Goal: Task Accomplishment & Management: Manage account settings

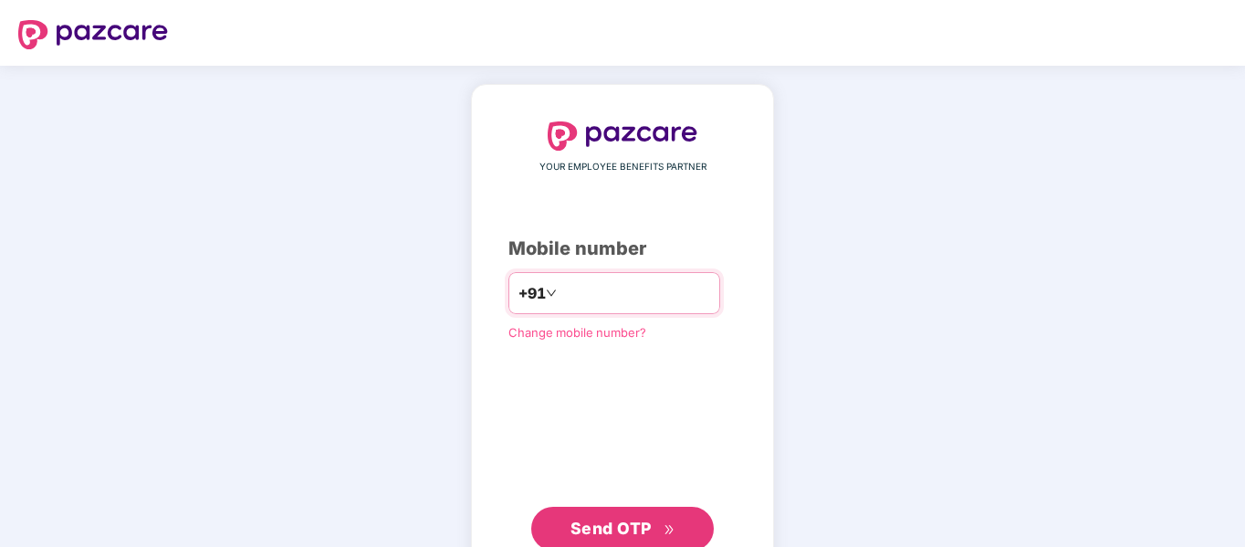
click at [602, 290] on input "number" at bounding box center [636, 292] width 150 height 29
type input "**********"
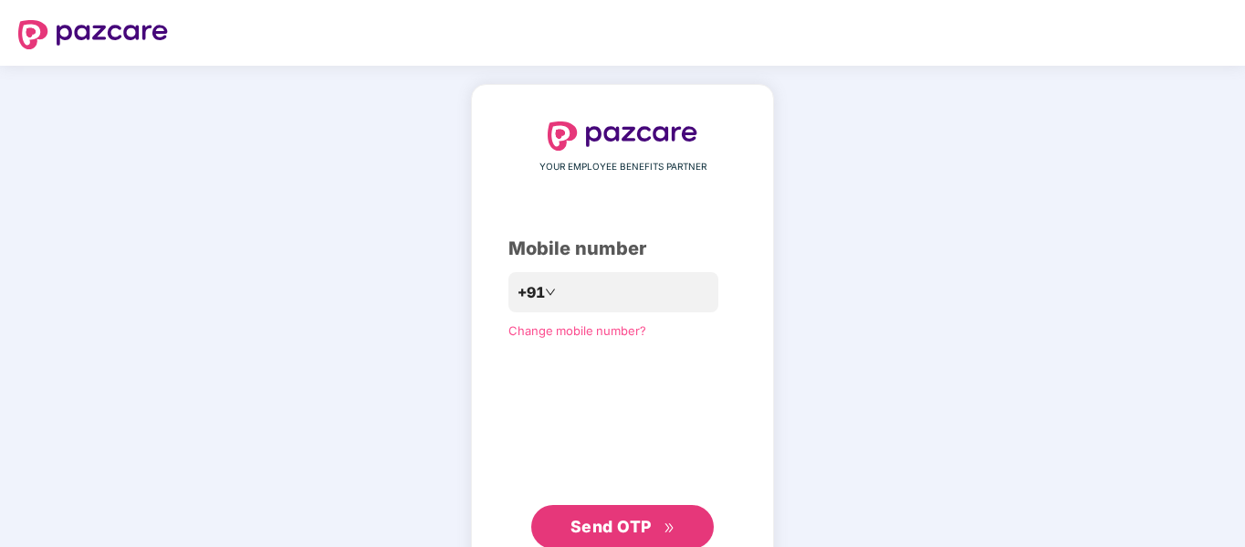
click at [607, 510] on button "Send OTP" at bounding box center [622, 527] width 183 height 44
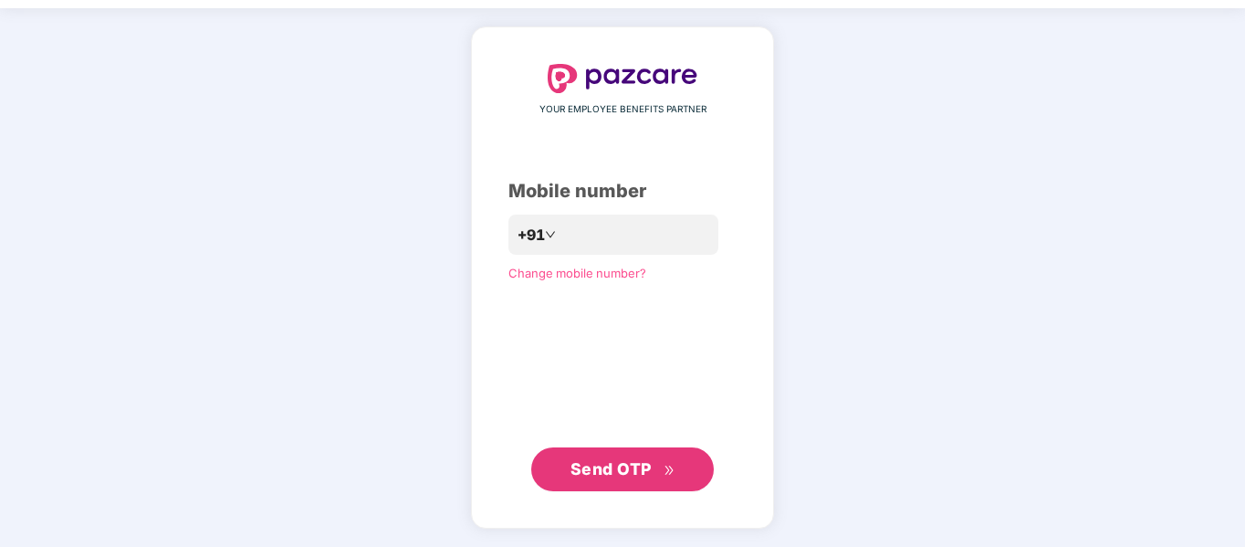
click at [652, 467] on span "Send OTP" at bounding box center [623, 469] width 105 height 26
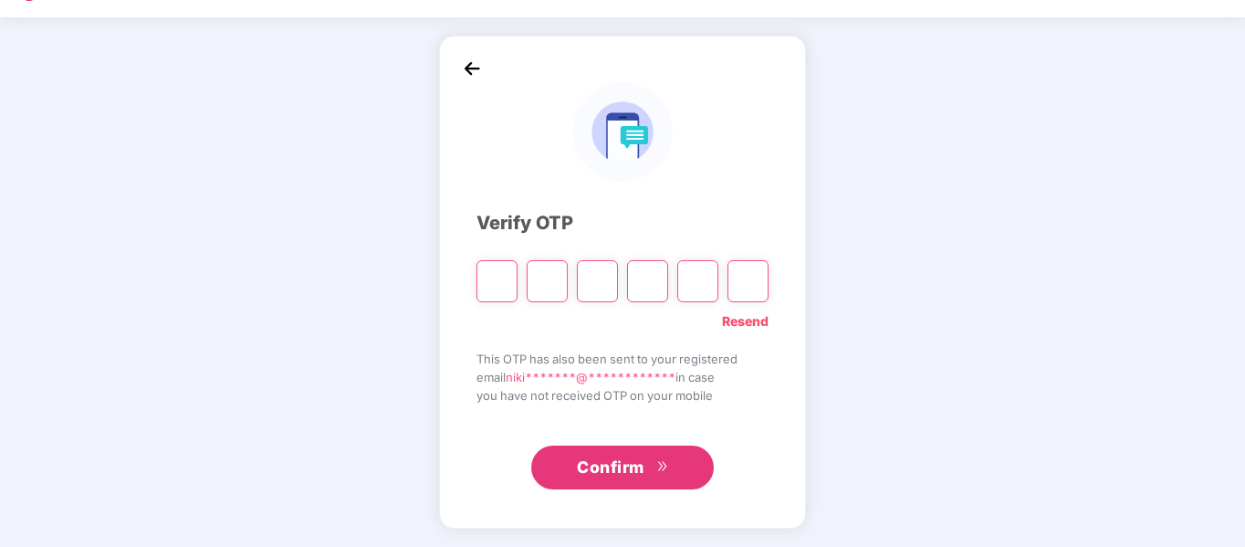
scroll to position [48, 0]
type input "*"
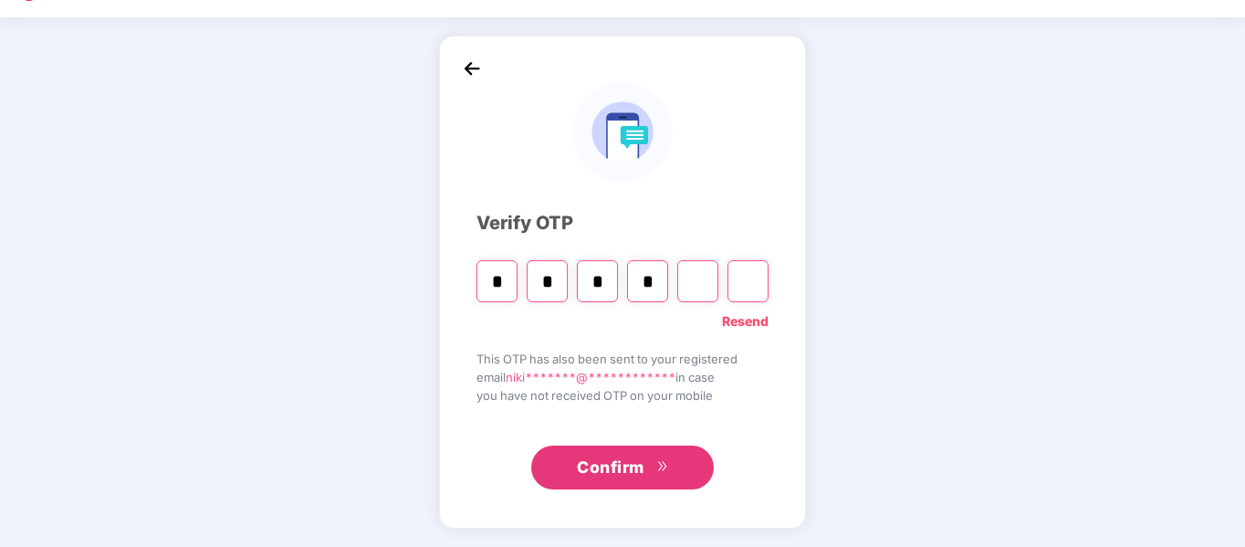
type input "*"
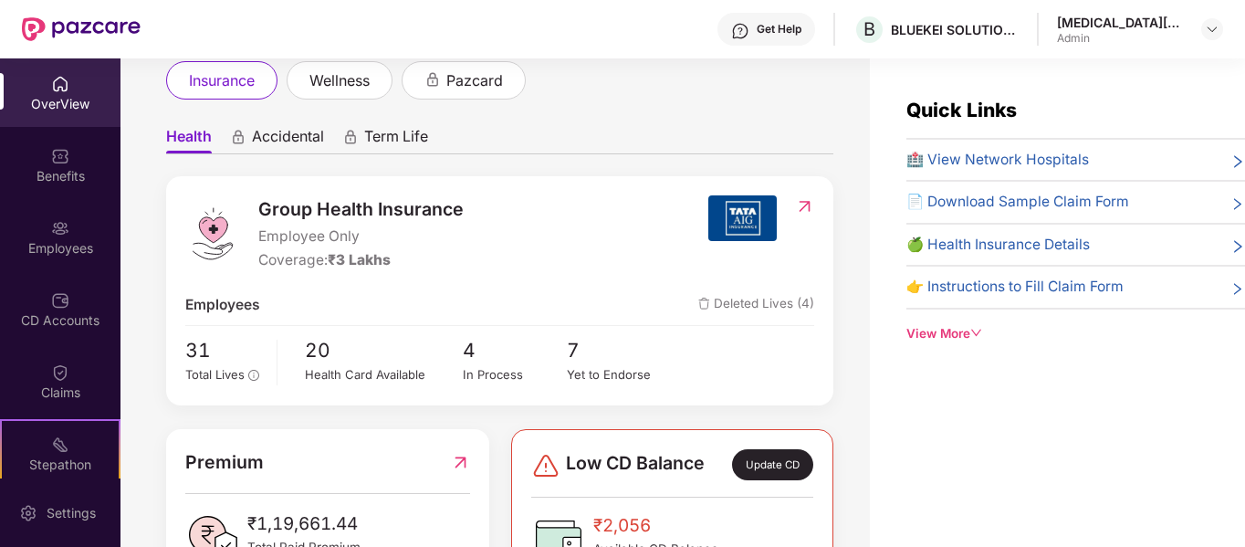
scroll to position [186, 0]
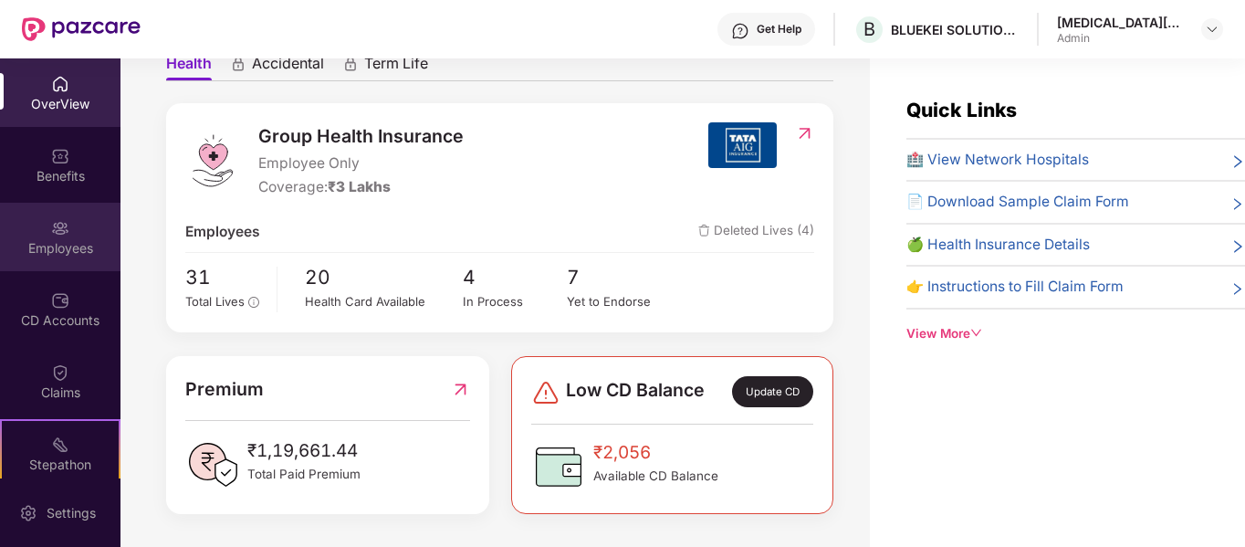
click at [43, 231] on div "Employees" at bounding box center [60, 237] width 120 height 68
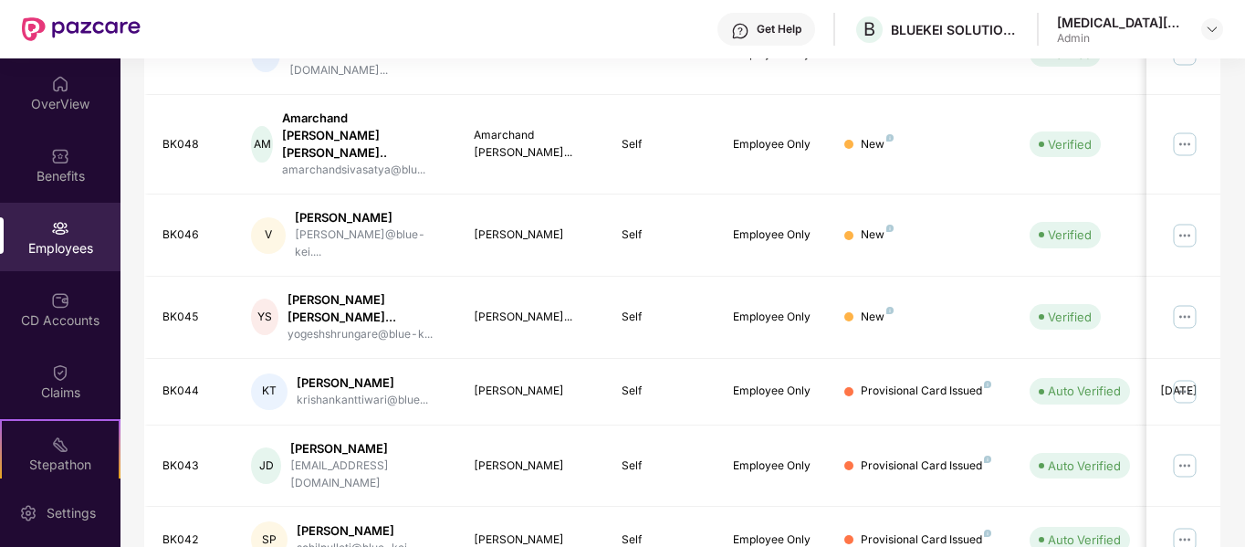
scroll to position [621, 0]
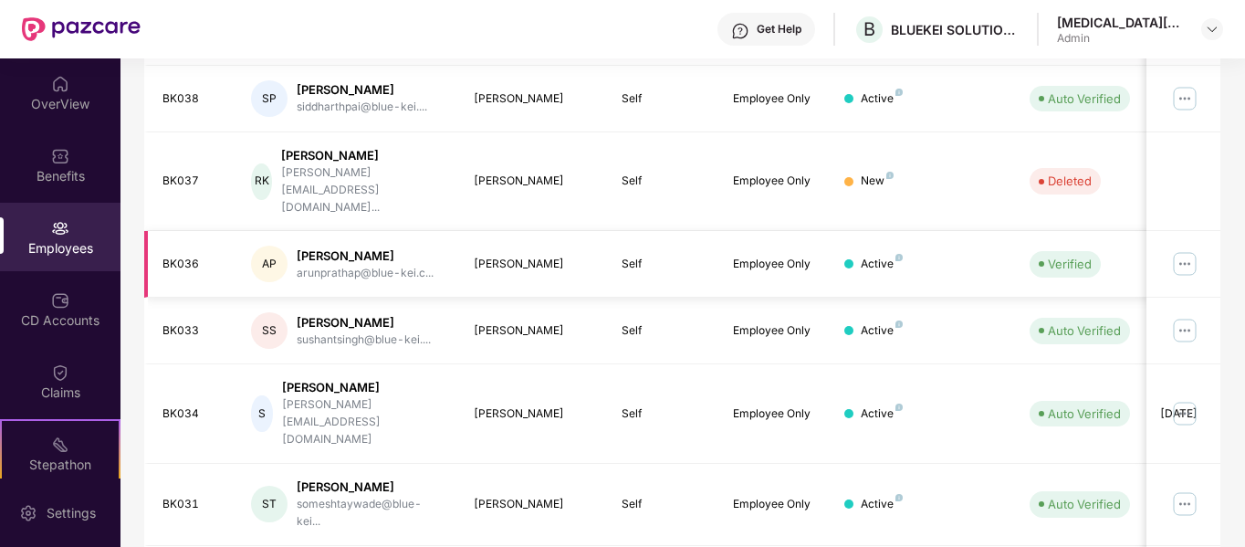
scroll to position [591, 0]
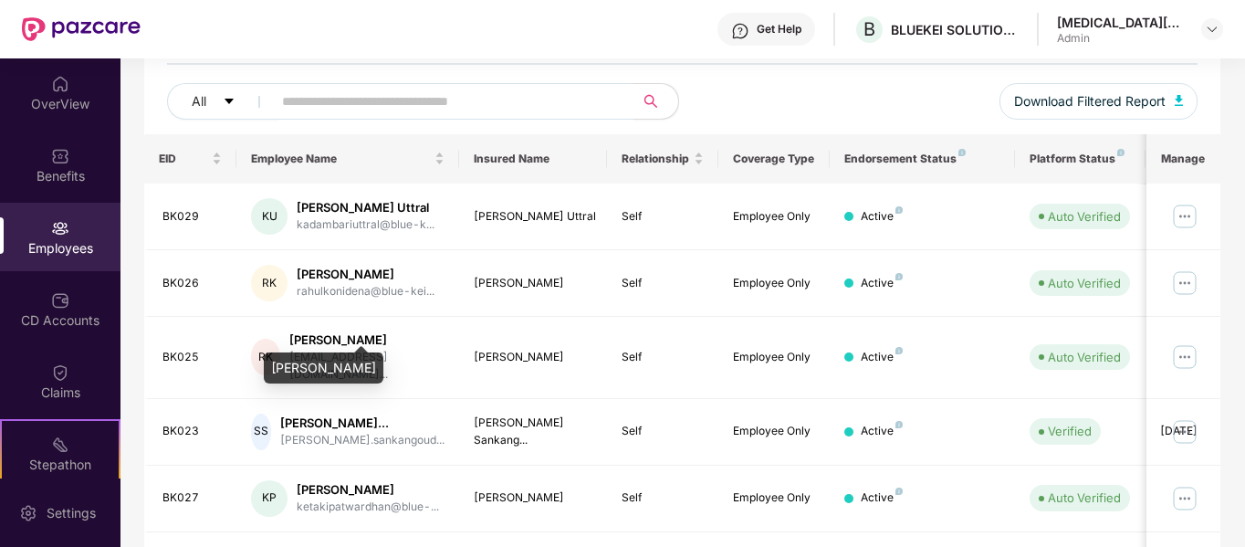
scroll to position [205, 0]
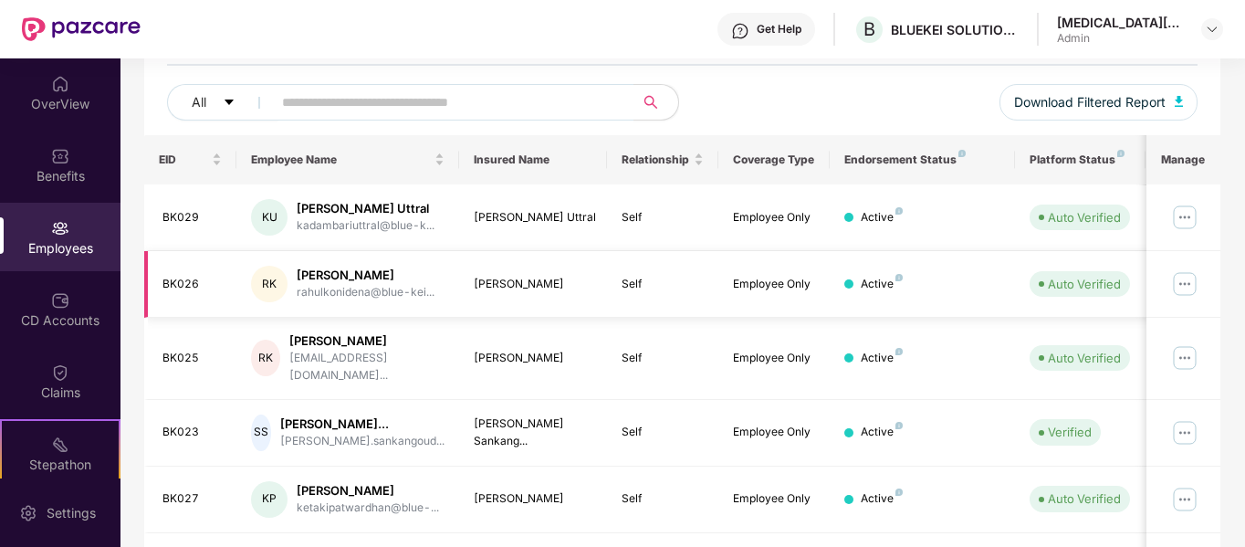
click at [1194, 284] on img at bounding box center [1184, 283] width 29 height 29
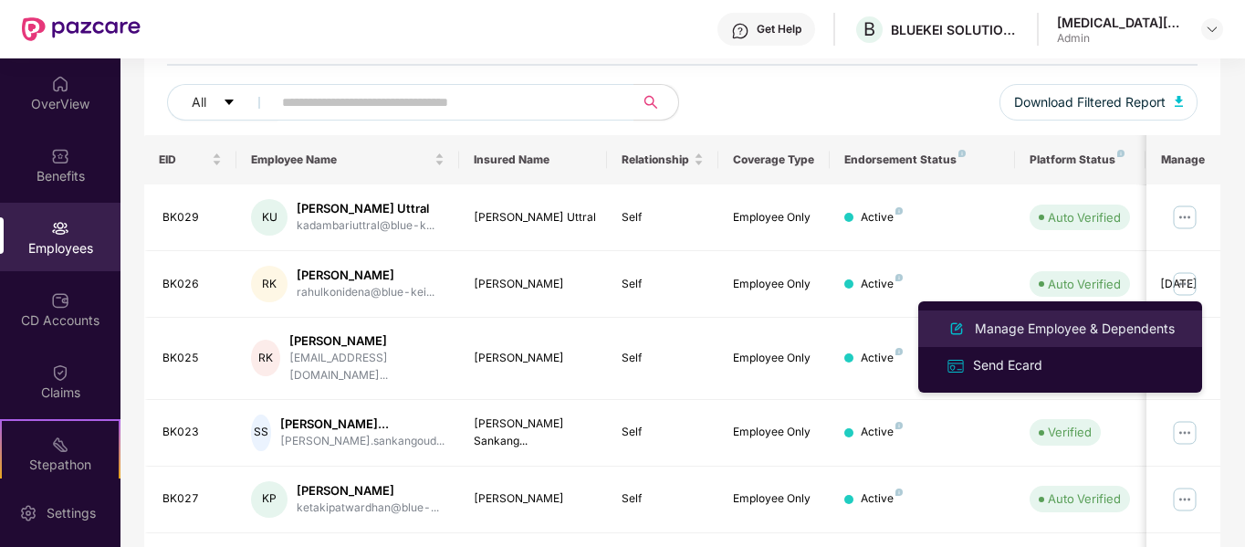
click at [1006, 328] on div "Manage Employee & Dependents" at bounding box center [1074, 329] width 207 height 20
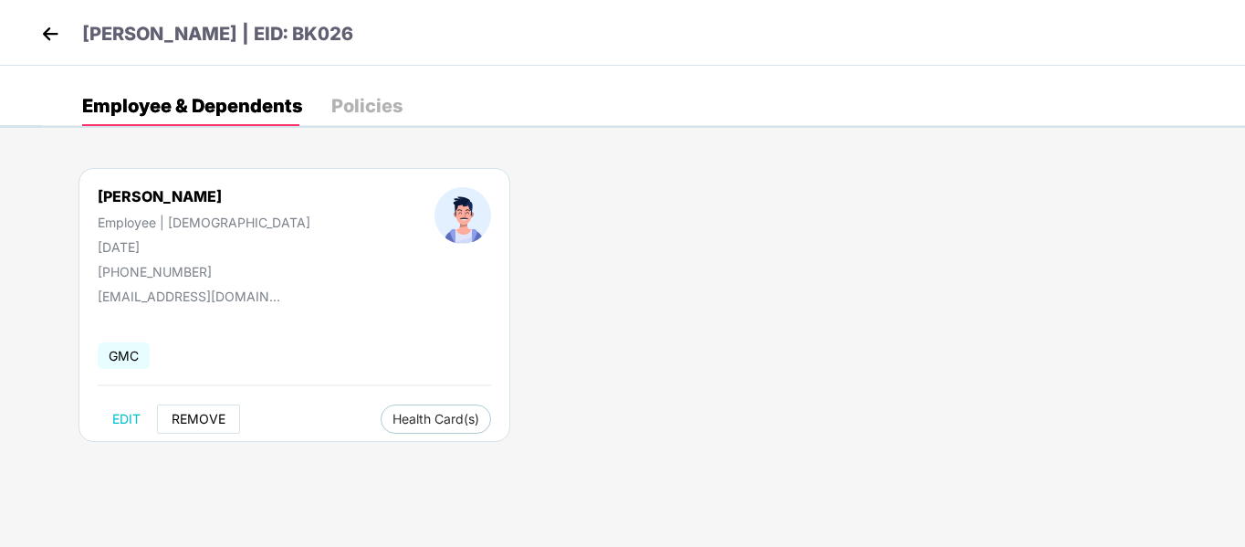
click at [189, 419] on span "REMOVE" at bounding box center [199, 419] width 54 height 15
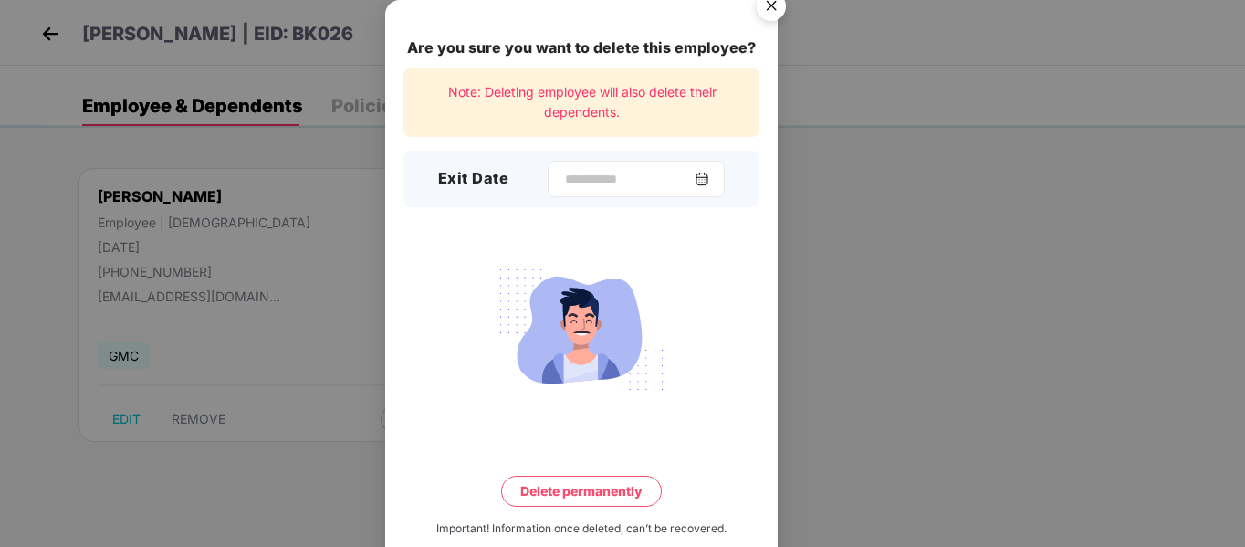
click at [709, 178] on img at bounding box center [702, 179] width 15 height 15
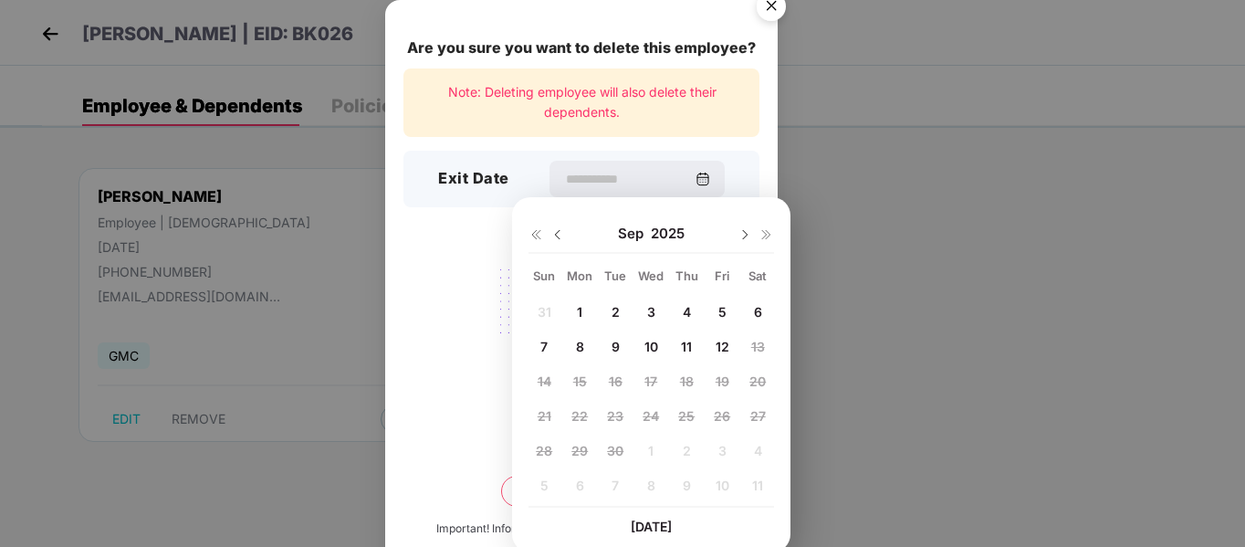
click at [721, 350] on span "12" at bounding box center [723, 347] width 14 height 16
type input "**********"
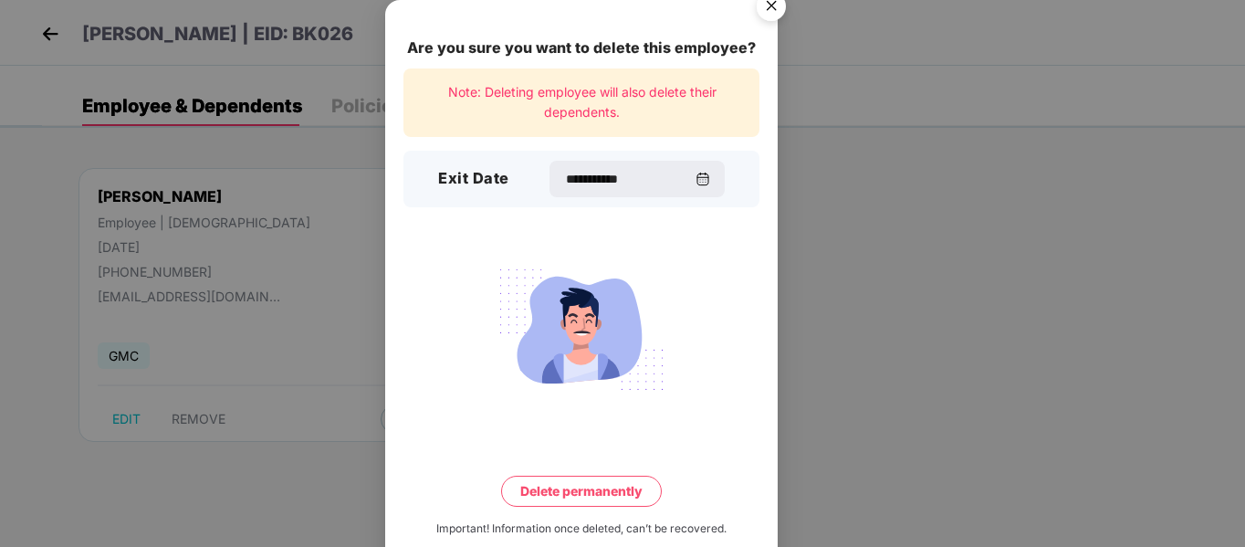
scroll to position [36, 0]
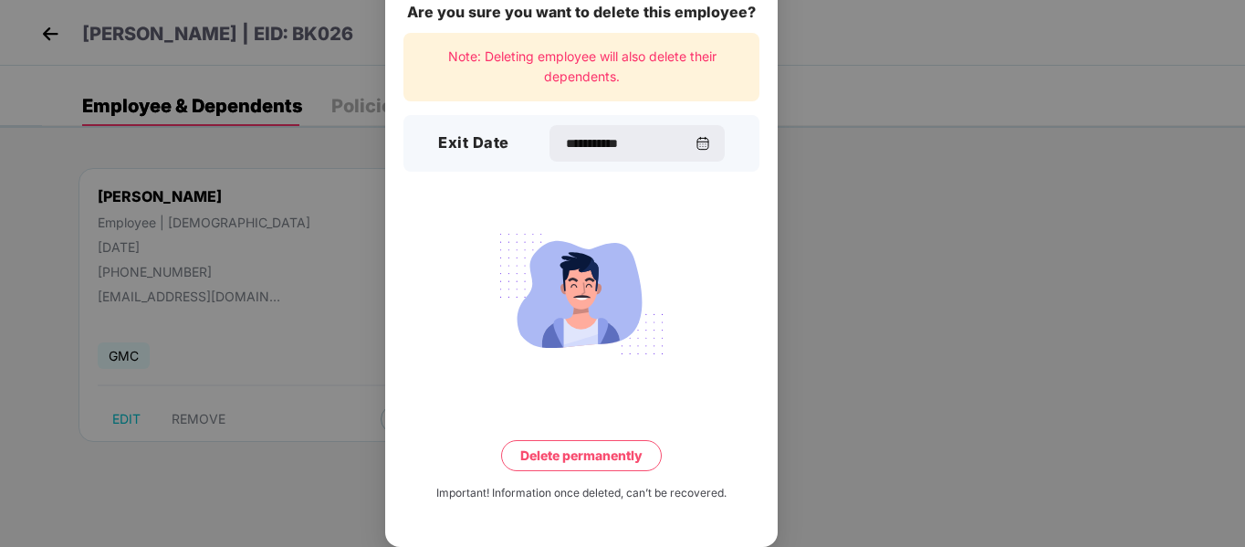
click at [588, 453] on button "Delete permanently" at bounding box center [581, 455] width 161 height 31
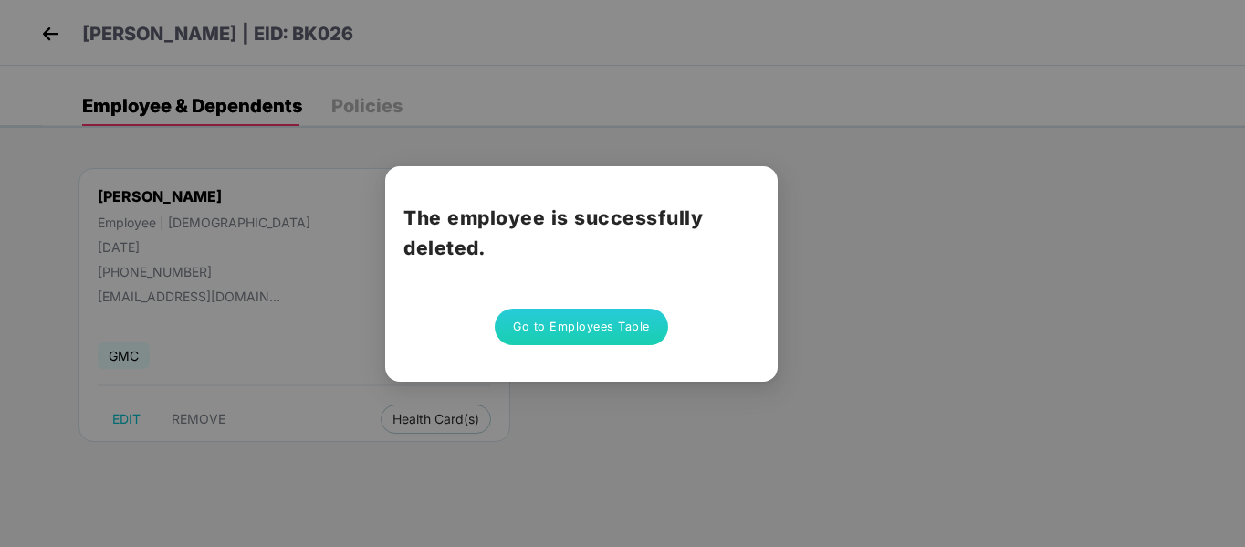
click at [601, 329] on button "Go to Employees Table" at bounding box center [581, 327] width 173 height 37
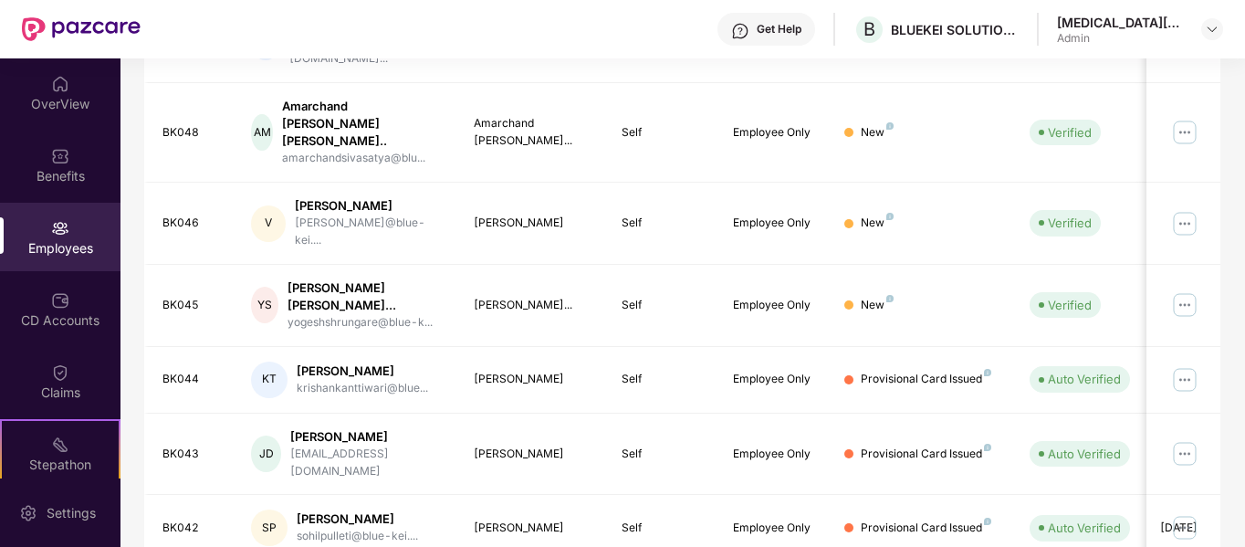
scroll to position [621, 0]
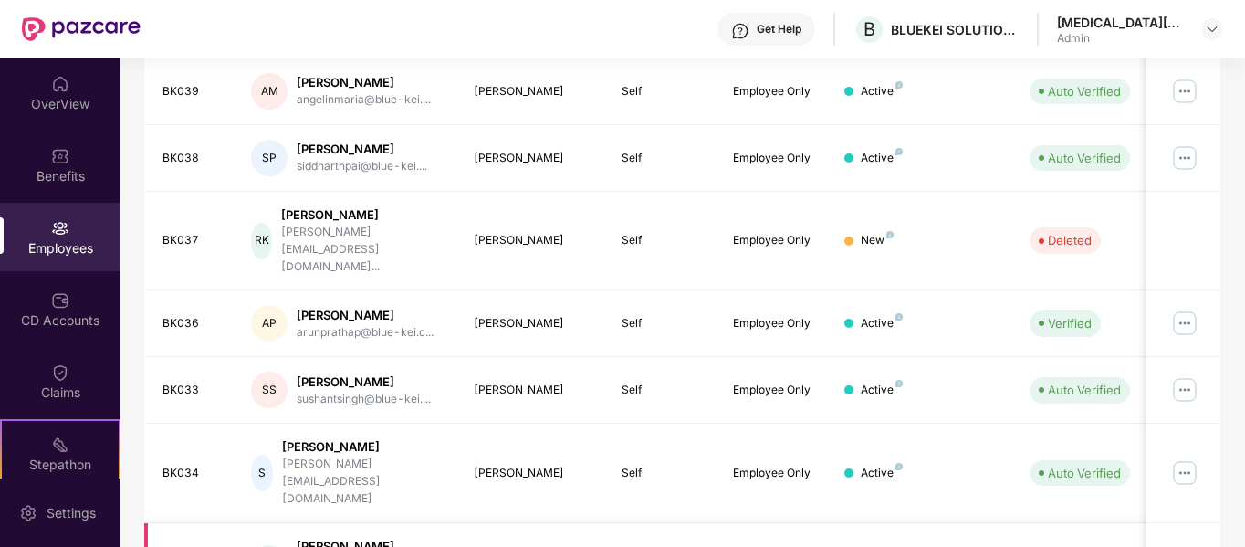
scroll to position [591, 0]
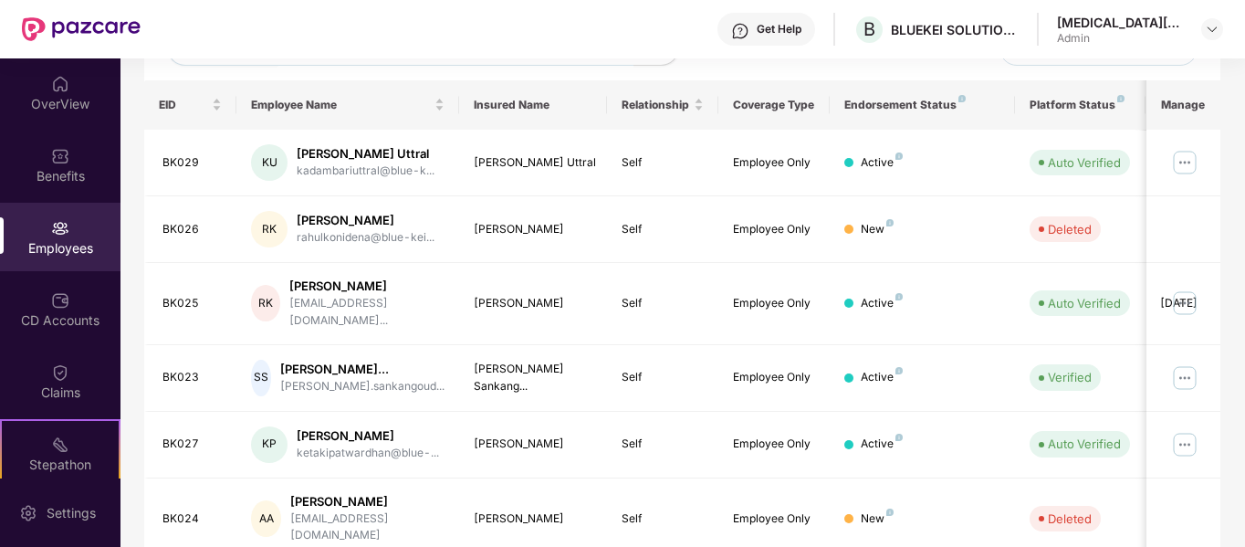
scroll to position [0, 0]
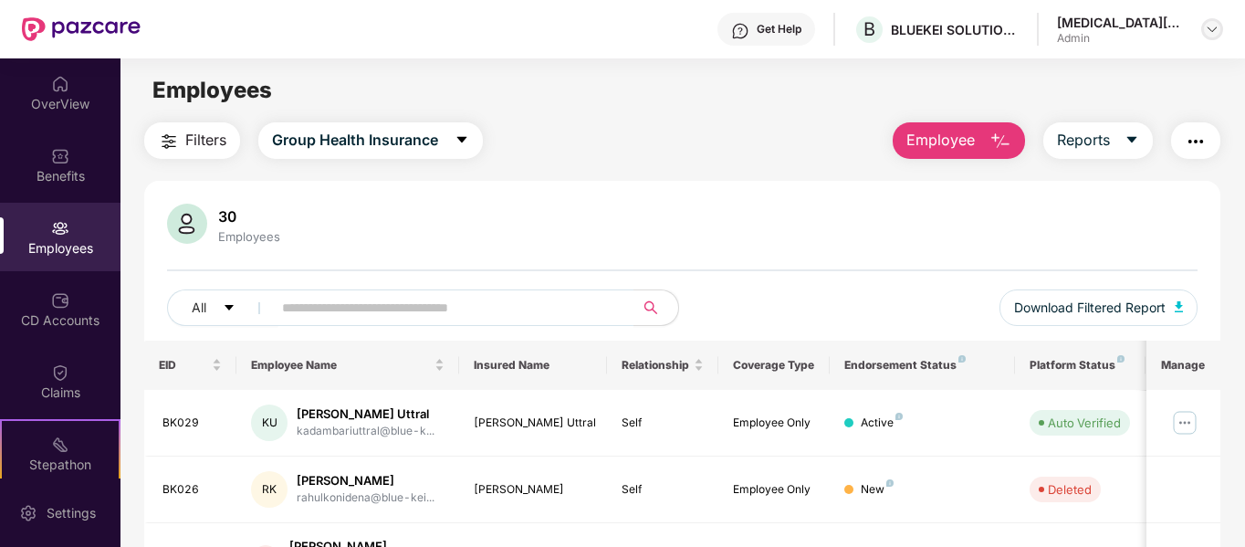
click at [1215, 31] on img at bounding box center [1212, 29] width 15 height 15
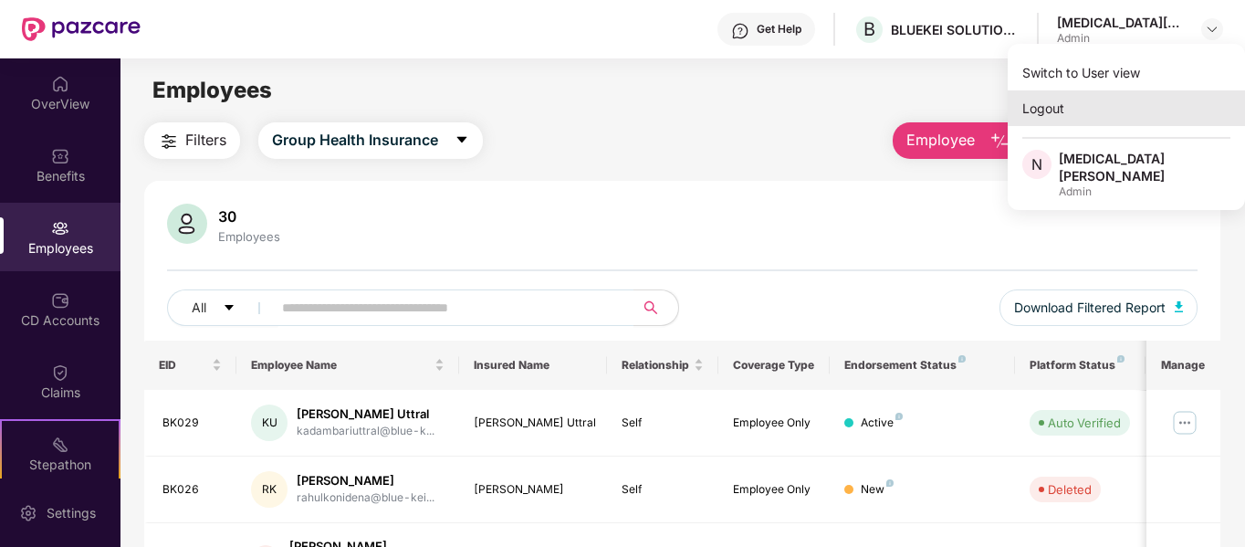
click at [1053, 116] on div "Logout" at bounding box center [1126, 108] width 237 height 36
